Goal: Find specific page/section: Find specific page/section

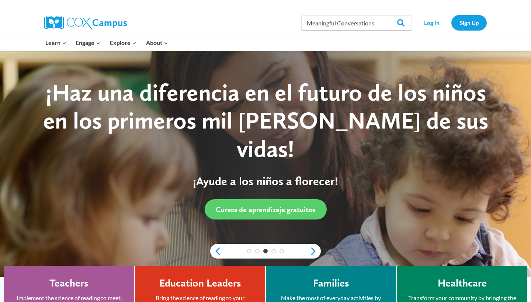
type input "Meaningful Conversations"
click at [398, 23] on input "Search" at bounding box center [397, 22] width 29 height 15
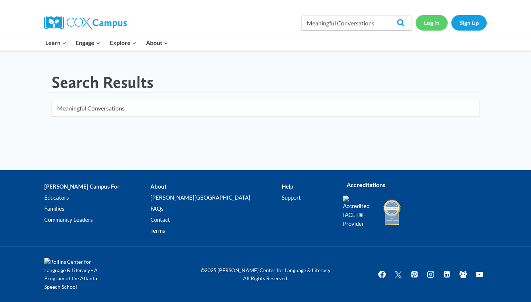
click at [430, 25] on link "Log In" at bounding box center [432, 22] width 32 height 15
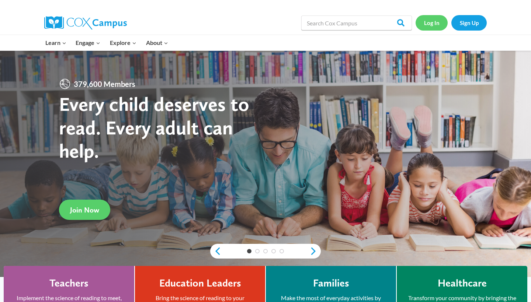
click at [429, 25] on link "Log In" at bounding box center [432, 22] width 32 height 15
